Goal: Information Seeking & Learning: Find specific fact

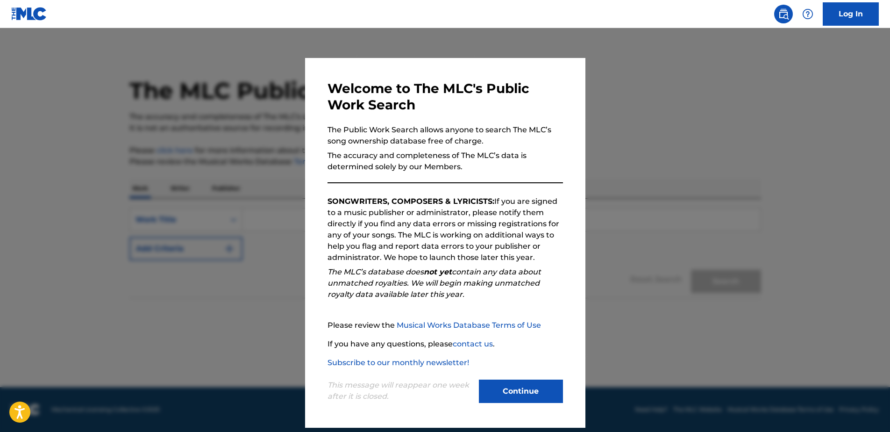
click at [528, 397] on button "Continue" at bounding box center [521, 390] width 84 height 23
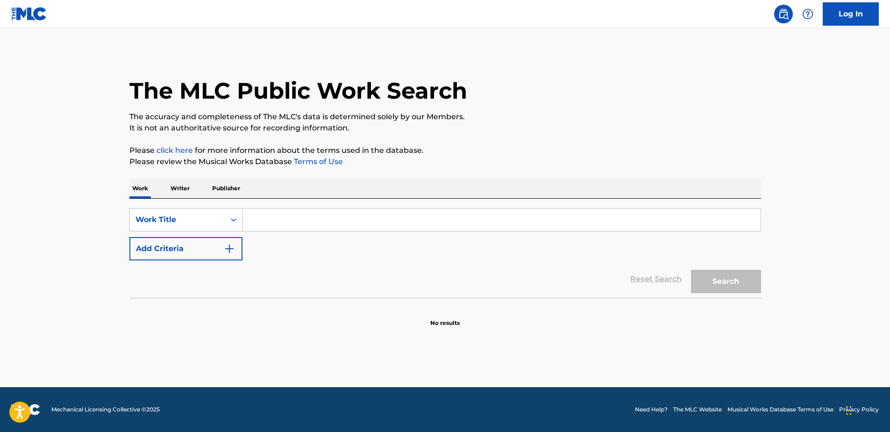
click at [279, 214] on input "Search Form" at bounding box center [502, 219] width 518 height 22
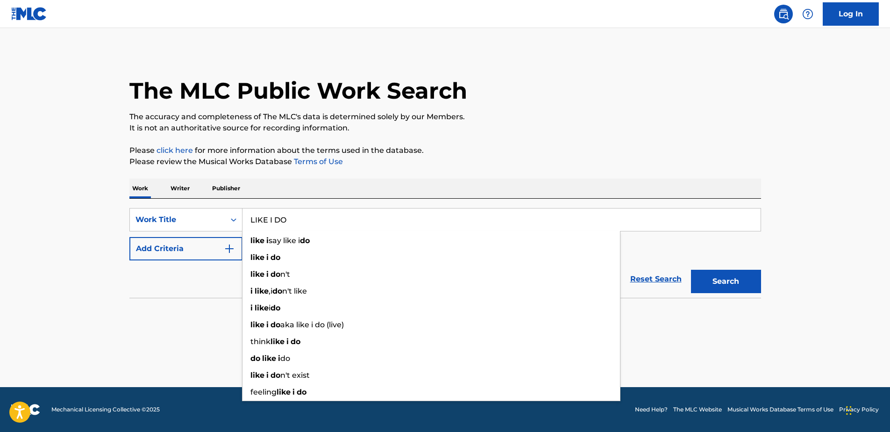
type input "LIKE I DO"
click at [184, 294] on div "Reset Search Search" at bounding box center [445, 278] width 632 height 37
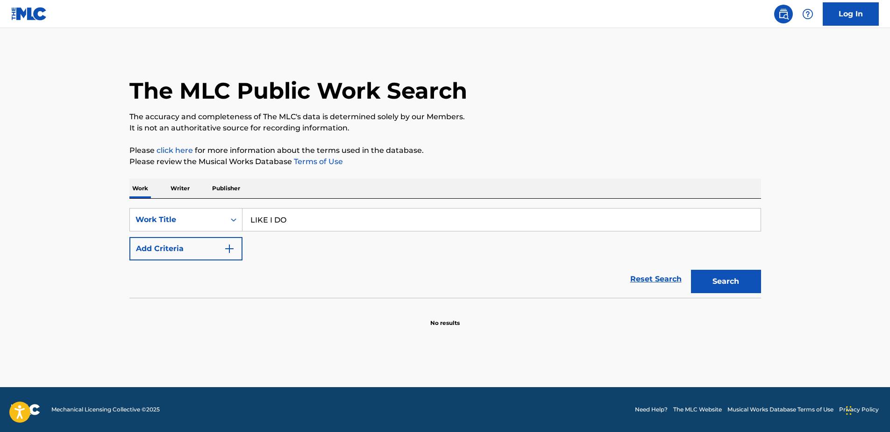
click at [229, 251] on img "Search Form" at bounding box center [229, 248] width 11 height 11
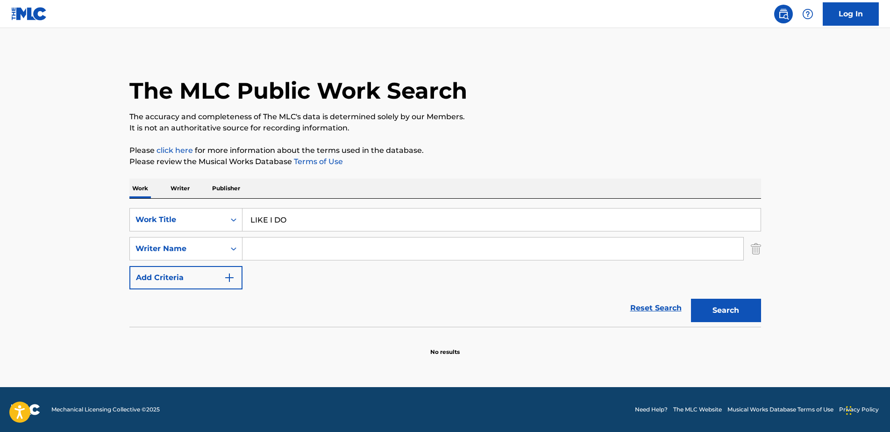
click at [266, 247] on input "Search Form" at bounding box center [493, 248] width 501 height 22
type input "[PERSON_NAME]"
click at [691, 299] on button "Search" at bounding box center [726, 310] width 70 height 23
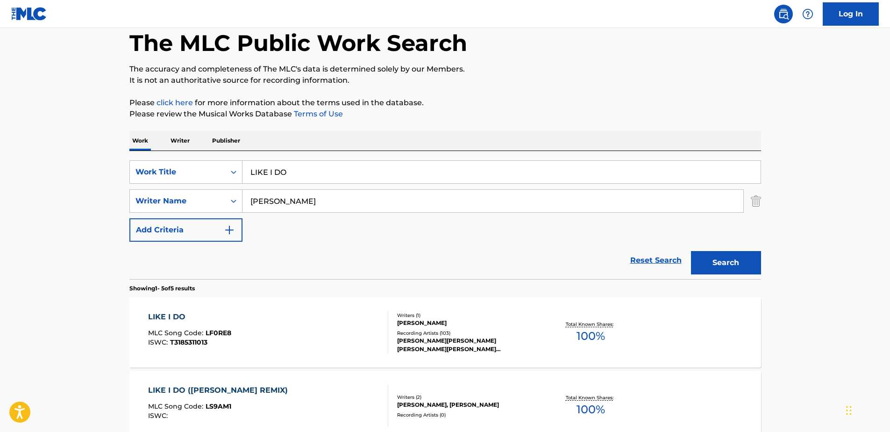
scroll to position [93, 0]
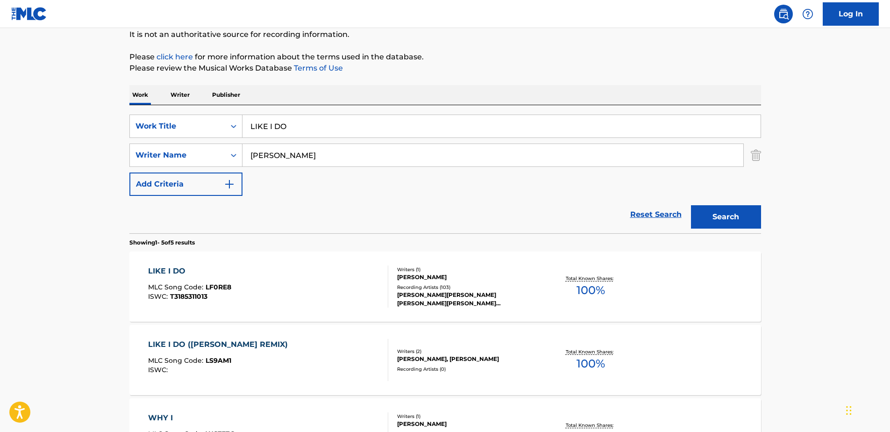
click at [275, 280] on div "LIKE I DO MLC Song Code : LF0RE8 ISWC : T3185311013" at bounding box center [268, 286] width 240 height 42
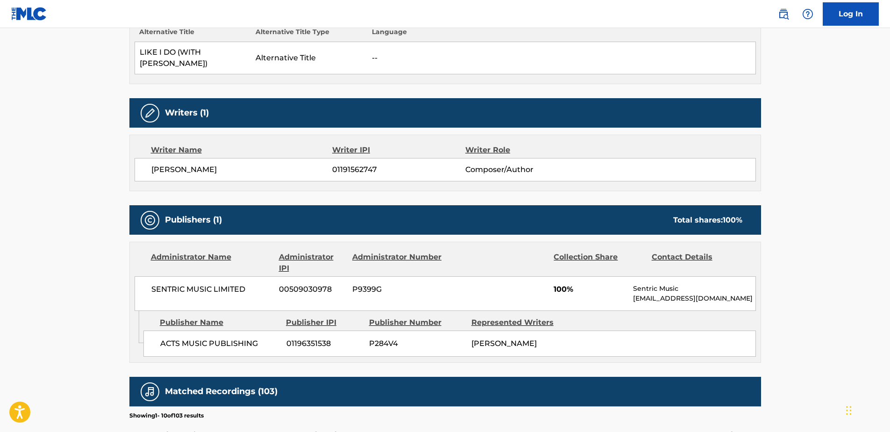
scroll to position [144, 0]
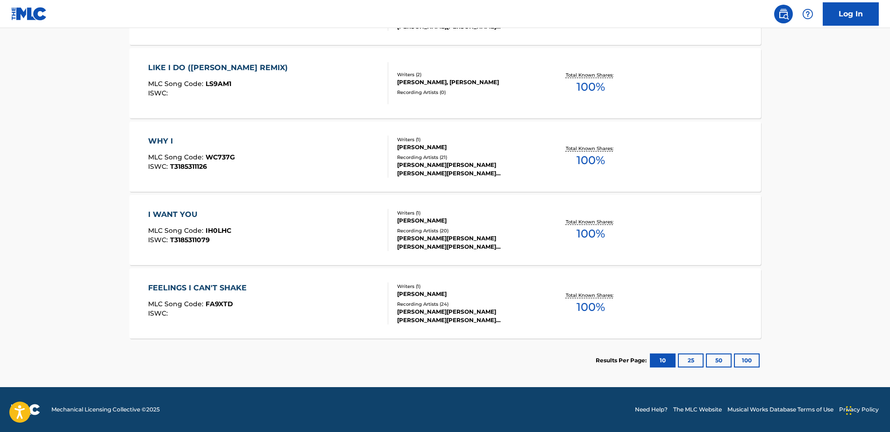
click at [697, 358] on button "25" at bounding box center [691, 360] width 26 height 14
click at [748, 362] on button "100" at bounding box center [747, 360] width 26 height 14
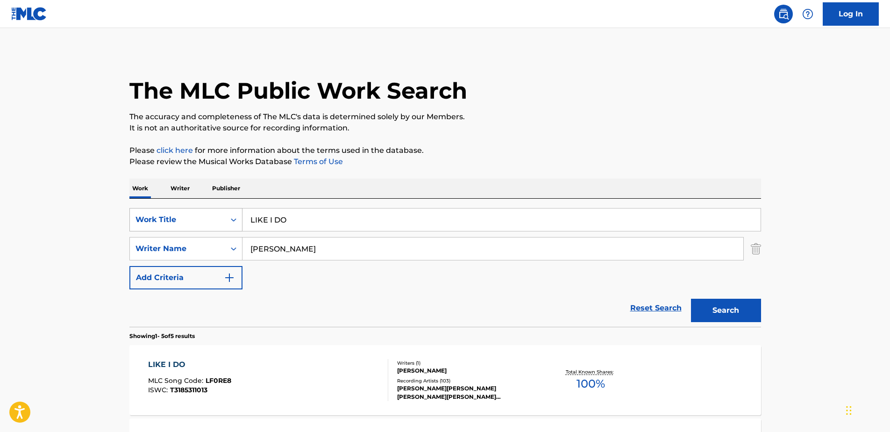
drag, startPoint x: 301, startPoint y: 221, endPoint x: 169, endPoint y: 217, distance: 132.3
click at [169, 217] on div "SearchWithCriteriabc26959b-79fa-421d-ac12-dc2c2a85bff2 Work Title LIKE I DO" at bounding box center [445, 219] width 632 height 23
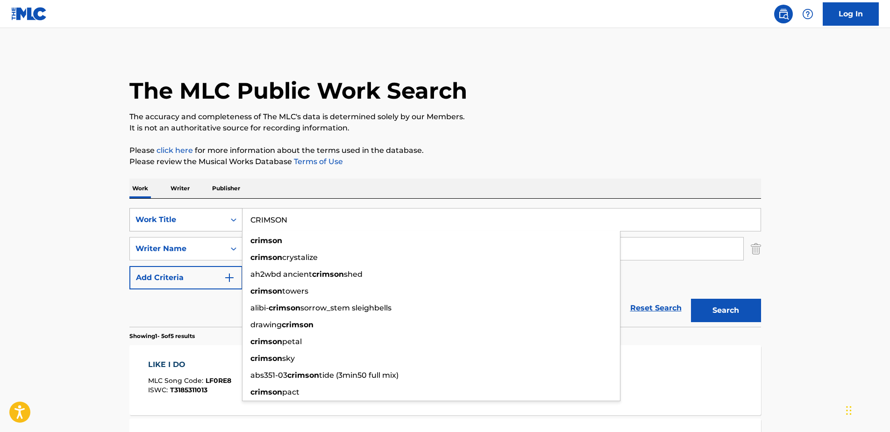
type input "CRIMSON"
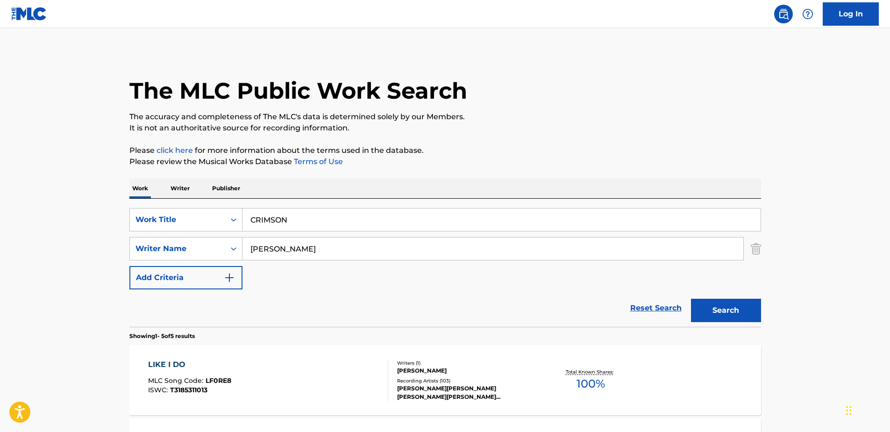
click at [311, 242] on input "[PERSON_NAME]" at bounding box center [493, 248] width 501 height 22
type input "[PERSON_NAME]"
click at [691, 299] on button "Search" at bounding box center [726, 310] width 70 height 23
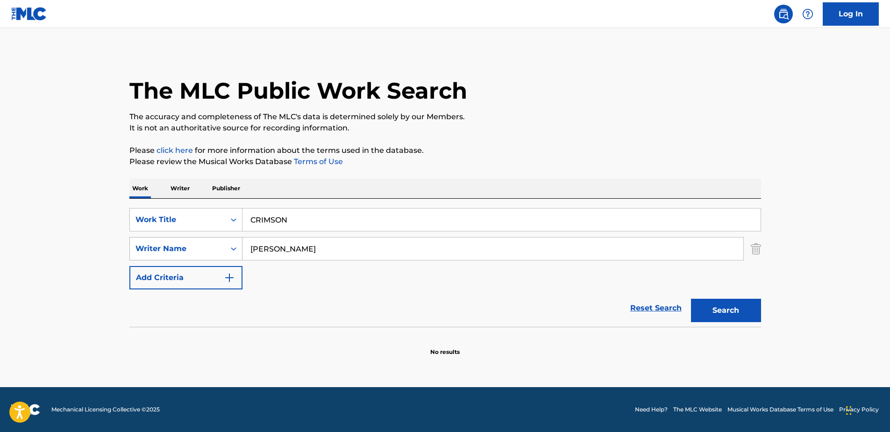
click at [211, 243] on div "Writer Name" at bounding box center [178, 248] width 84 height 11
click at [335, 307] on div "Reset Search Search" at bounding box center [445, 307] width 632 height 37
click at [225, 276] on img "Search Form" at bounding box center [229, 277] width 11 height 11
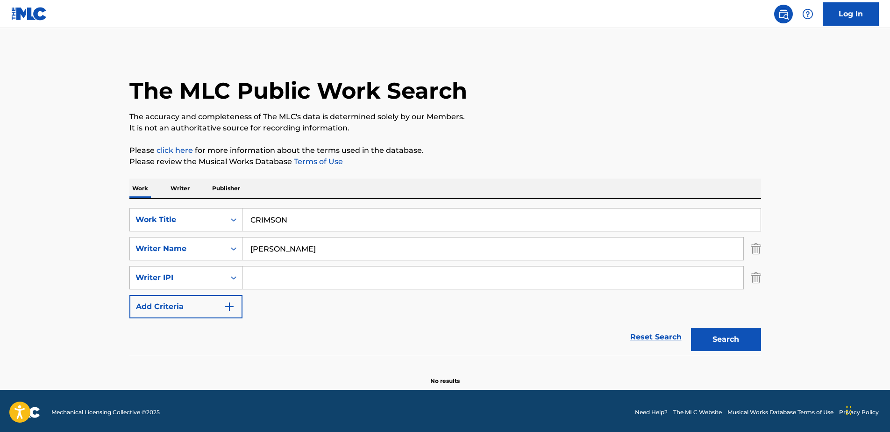
click at [238, 281] on div "Search Form" at bounding box center [233, 277] width 17 height 17
click at [237, 280] on icon "Search Form" at bounding box center [233, 277] width 9 height 9
click at [344, 250] on input "[PERSON_NAME]" at bounding box center [493, 248] width 501 height 22
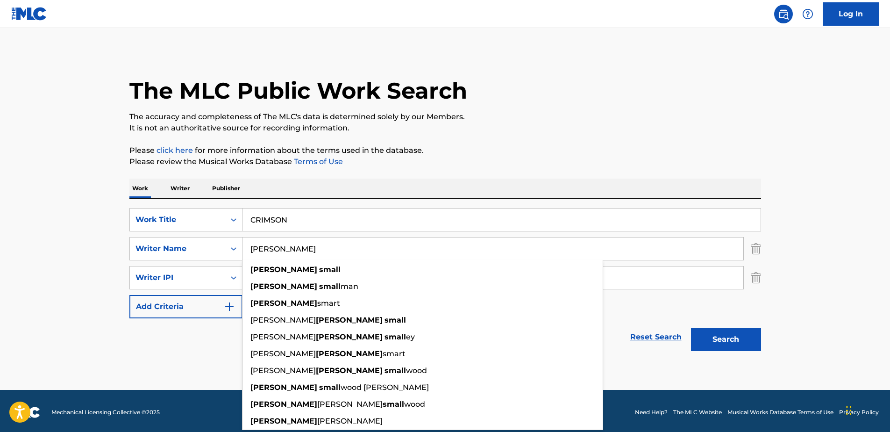
click at [691, 328] on button "Search" at bounding box center [726, 339] width 70 height 23
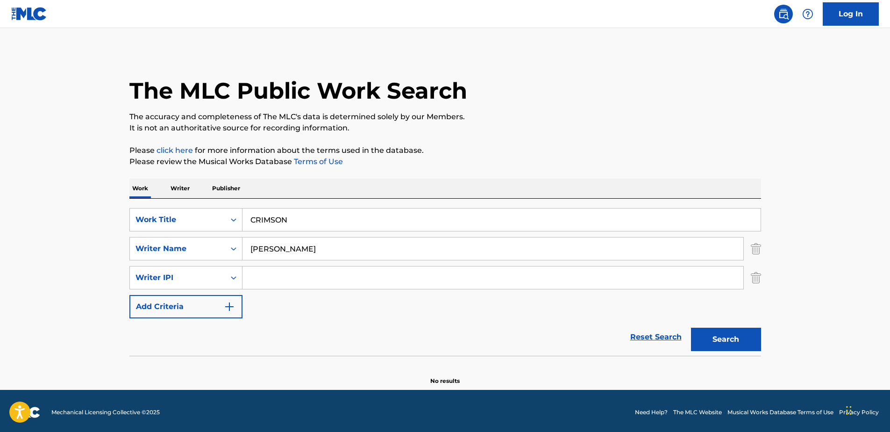
click at [369, 319] on div "Reset Search Search" at bounding box center [445, 336] width 632 height 37
click at [329, 254] on input "[PERSON_NAME]" at bounding box center [493, 248] width 501 height 22
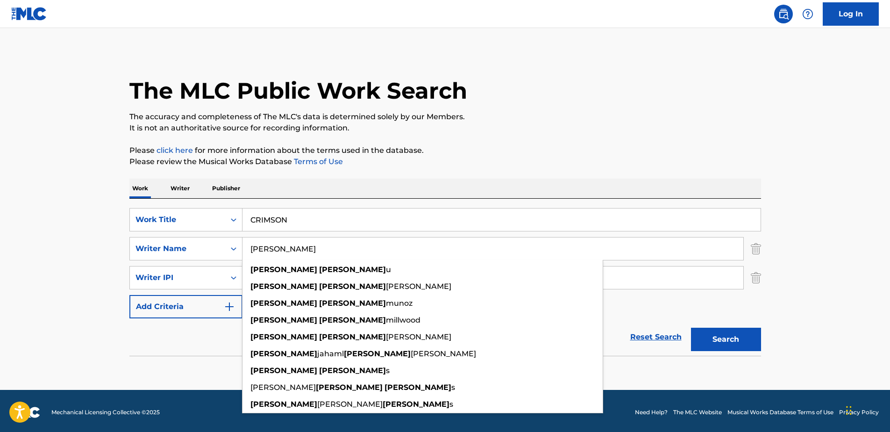
type input "[PERSON_NAME]"
click at [691, 328] on button "Search" at bounding box center [726, 339] width 70 height 23
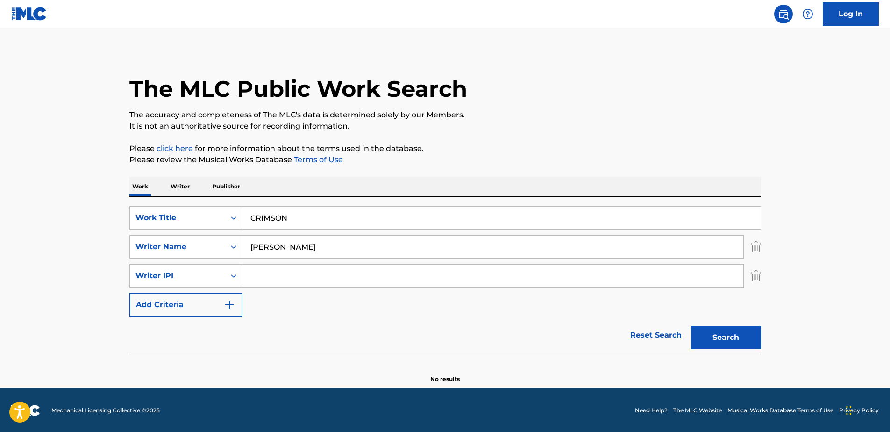
scroll to position [3, 0]
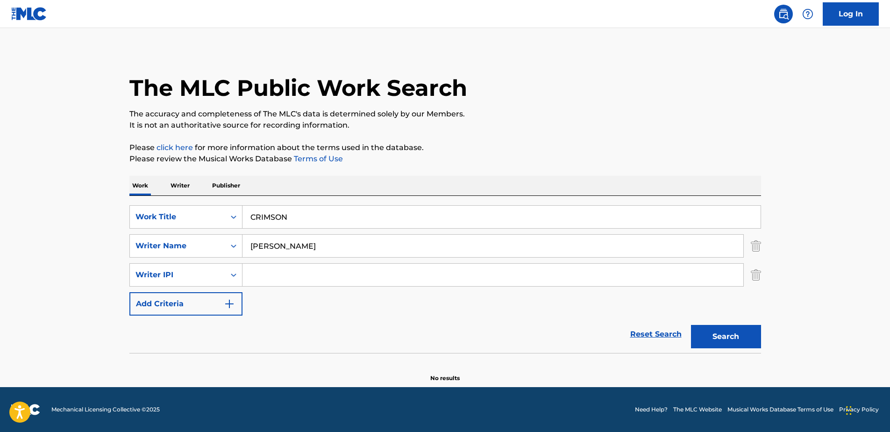
click at [756, 275] on img "Search Form" at bounding box center [756, 274] width 10 height 23
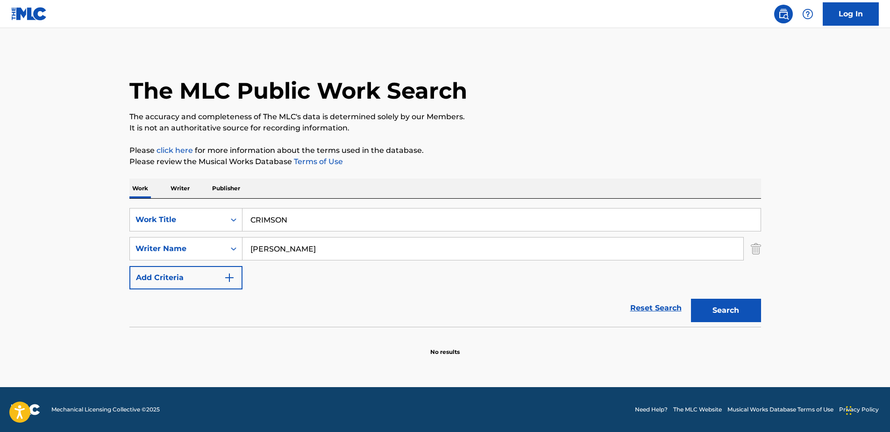
scroll to position [0, 0]
click at [342, 246] on input "[PERSON_NAME]" at bounding box center [493, 248] width 501 height 22
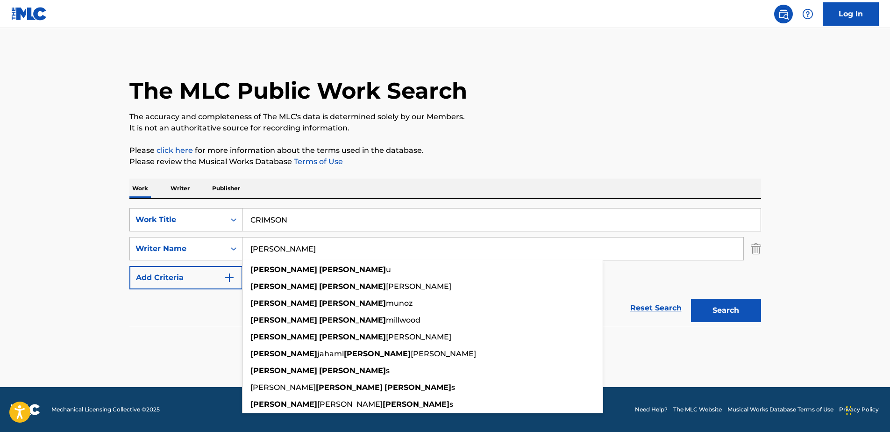
click at [224, 220] on div "Work Title" at bounding box center [177, 220] width 95 height 18
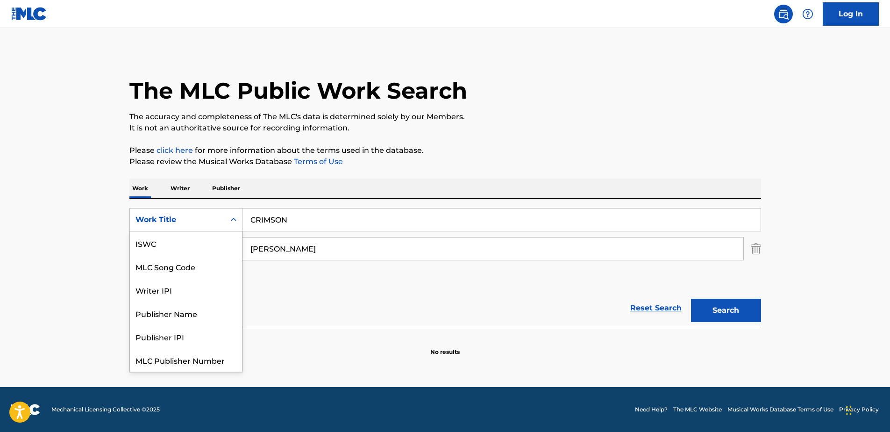
scroll to position [23, 0]
click at [186, 262] on div "Writer IPI" at bounding box center [186, 266] width 112 height 23
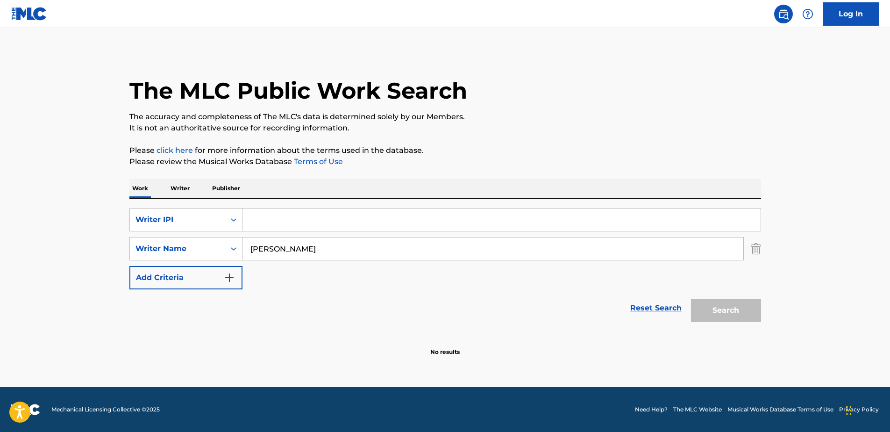
click at [289, 213] on input "Search Form" at bounding box center [502, 219] width 518 height 22
paste input "1200922900"
type input "1200922900"
click at [691, 299] on button "Search" at bounding box center [726, 310] width 70 height 23
click at [329, 249] on input "[PERSON_NAME]" at bounding box center [493, 248] width 501 height 22
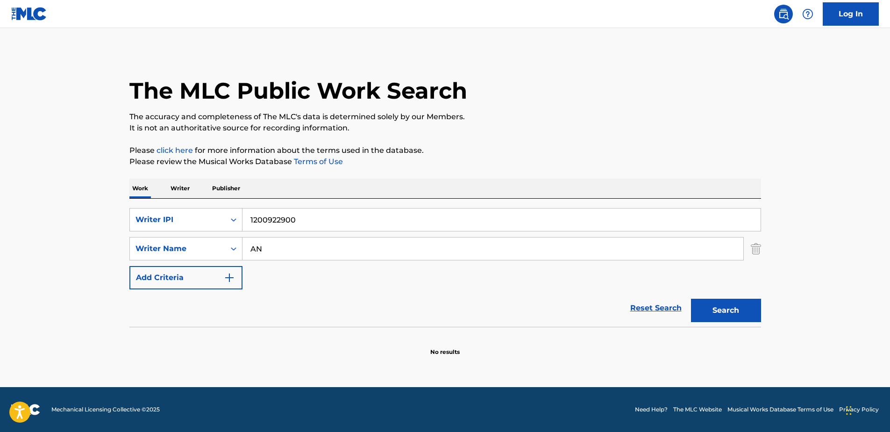
type input "A"
click at [757, 248] on img "Search Form" at bounding box center [756, 248] width 10 height 23
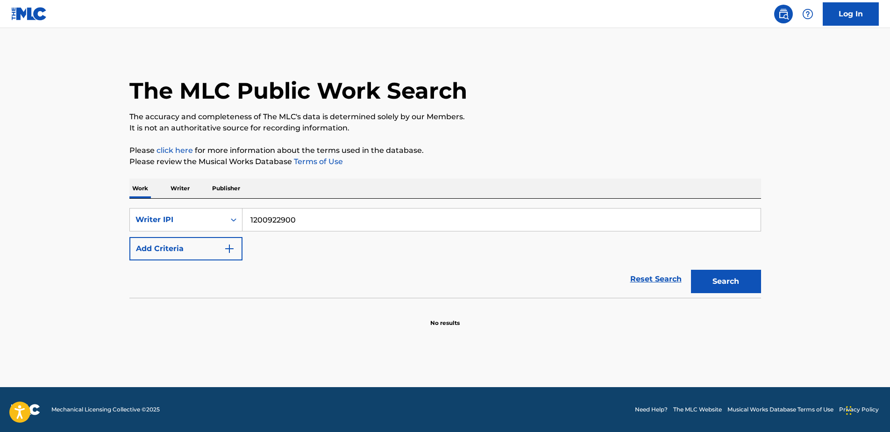
click at [739, 282] on button "Search" at bounding box center [726, 281] width 70 height 23
click at [740, 282] on button "Search" at bounding box center [726, 281] width 70 height 23
click at [740, 282] on div "Search" at bounding box center [723, 278] width 75 height 37
click at [740, 282] on button "Search" at bounding box center [726, 281] width 70 height 23
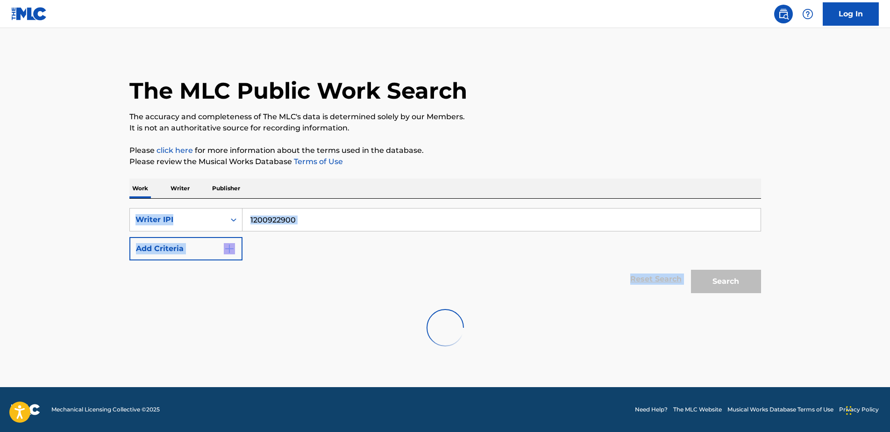
click at [740, 282] on div "Search" at bounding box center [723, 278] width 75 height 37
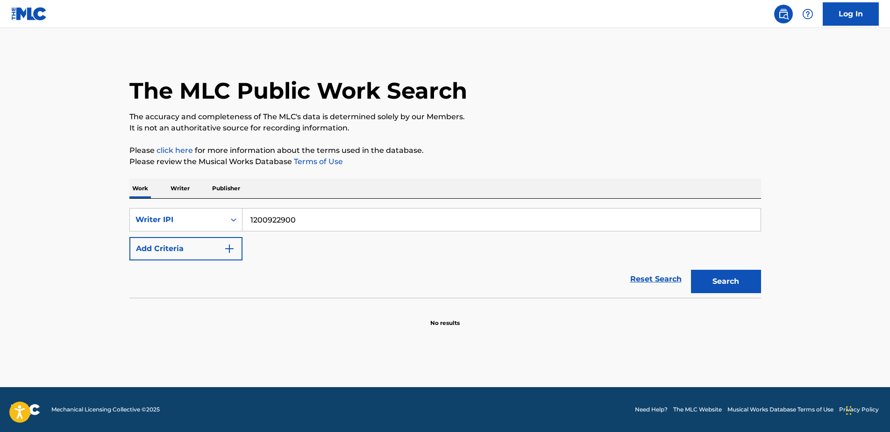
click at [171, 187] on p "Writer" at bounding box center [180, 189] width 25 height 20
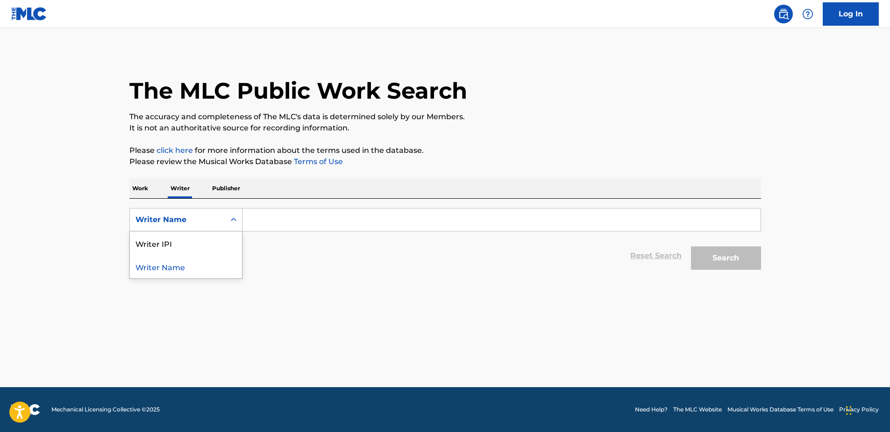
click at [220, 213] on div "Writer Name" at bounding box center [177, 220] width 95 height 18
click at [194, 244] on div "Writer IPI" at bounding box center [186, 242] width 112 height 23
drag, startPoint x: 298, startPoint y: 223, endPoint x: 302, endPoint y: 217, distance: 7.8
click at [299, 219] on input "Search Form" at bounding box center [502, 219] width 518 height 22
paste input "1200922900"
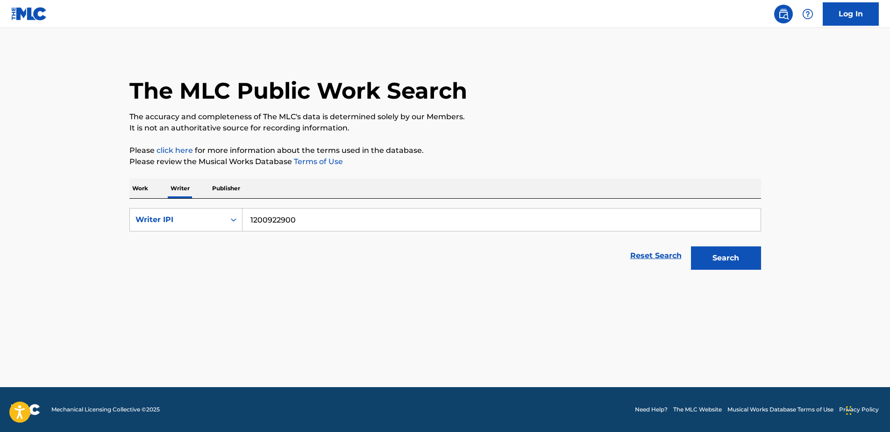
type input "1200922900"
click at [691, 246] on button "Search" at bounding box center [726, 257] width 70 height 23
click at [729, 256] on button "Search" at bounding box center [726, 257] width 70 height 23
click at [727, 257] on button "Search" at bounding box center [726, 257] width 70 height 23
click at [214, 185] on p "Publisher" at bounding box center [226, 189] width 34 height 20
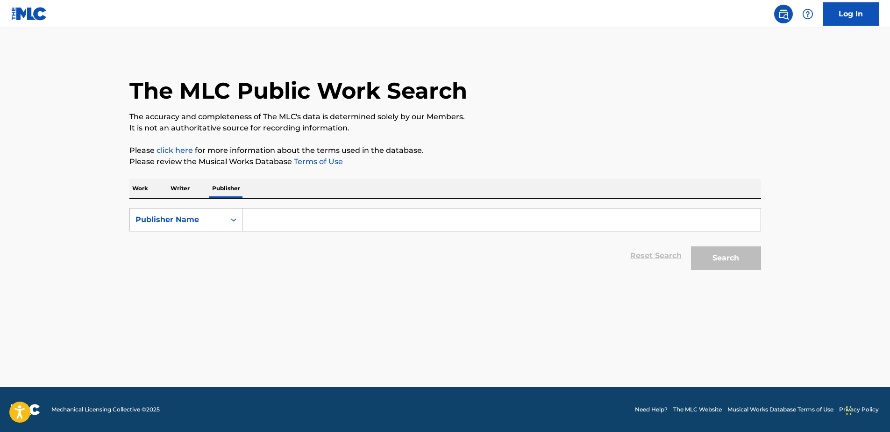
click at [294, 210] on input "Search Form" at bounding box center [502, 219] width 518 height 22
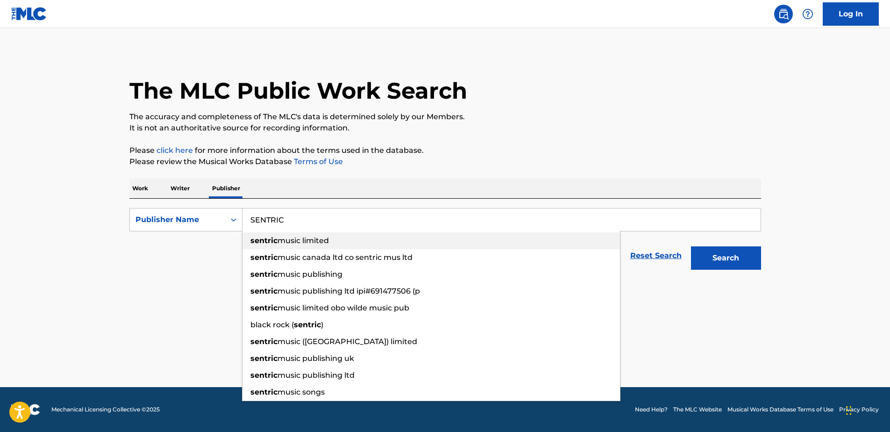
click at [295, 239] on span "music limited" at bounding box center [303, 240] width 51 height 9
type input "sentric music limited"
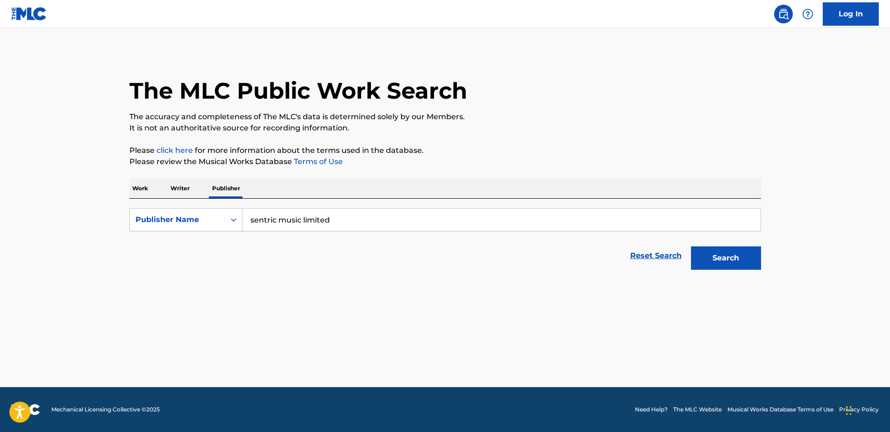
click at [736, 257] on button "Search" at bounding box center [726, 257] width 70 height 23
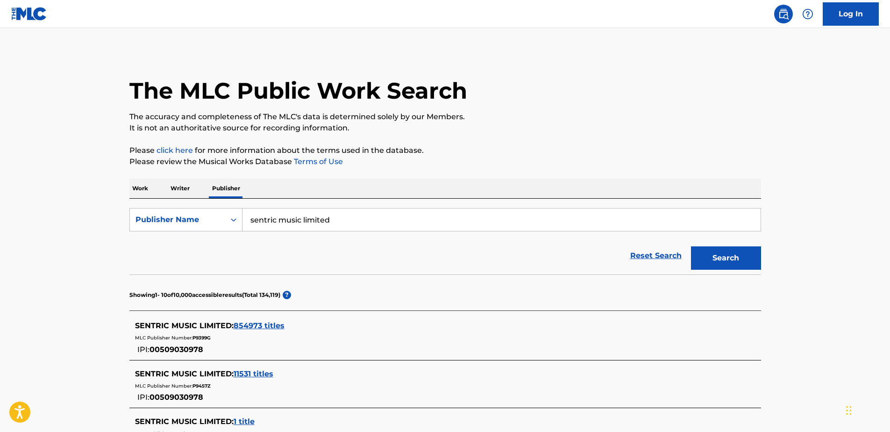
scroll to position [93, 0]
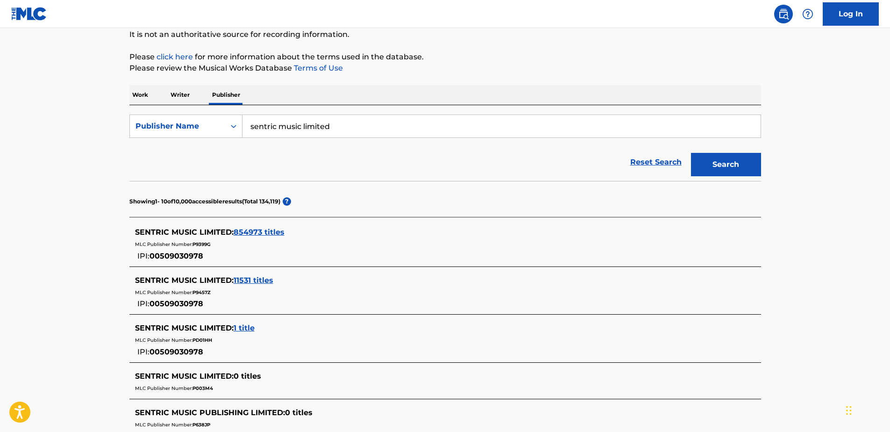
click at [265, 231] on span "854973 titles" at bounding box center [259, 232] width 51 height 9
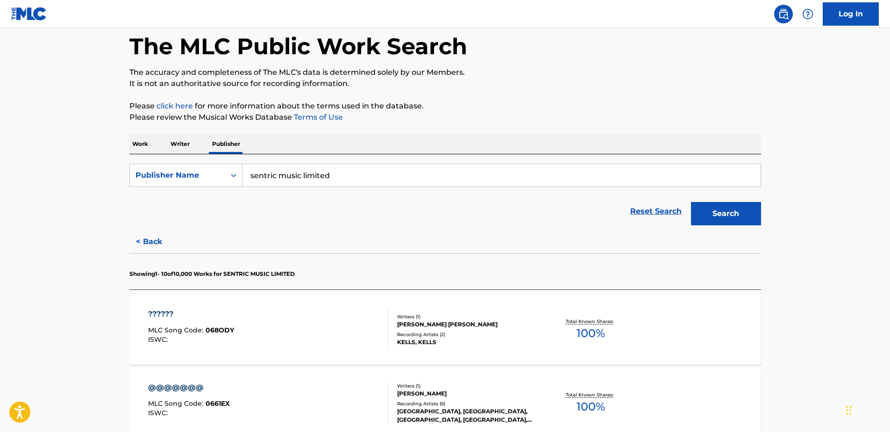
scroll to position [0, 0]
